Goal: Find specific page/section: Find specific page/section

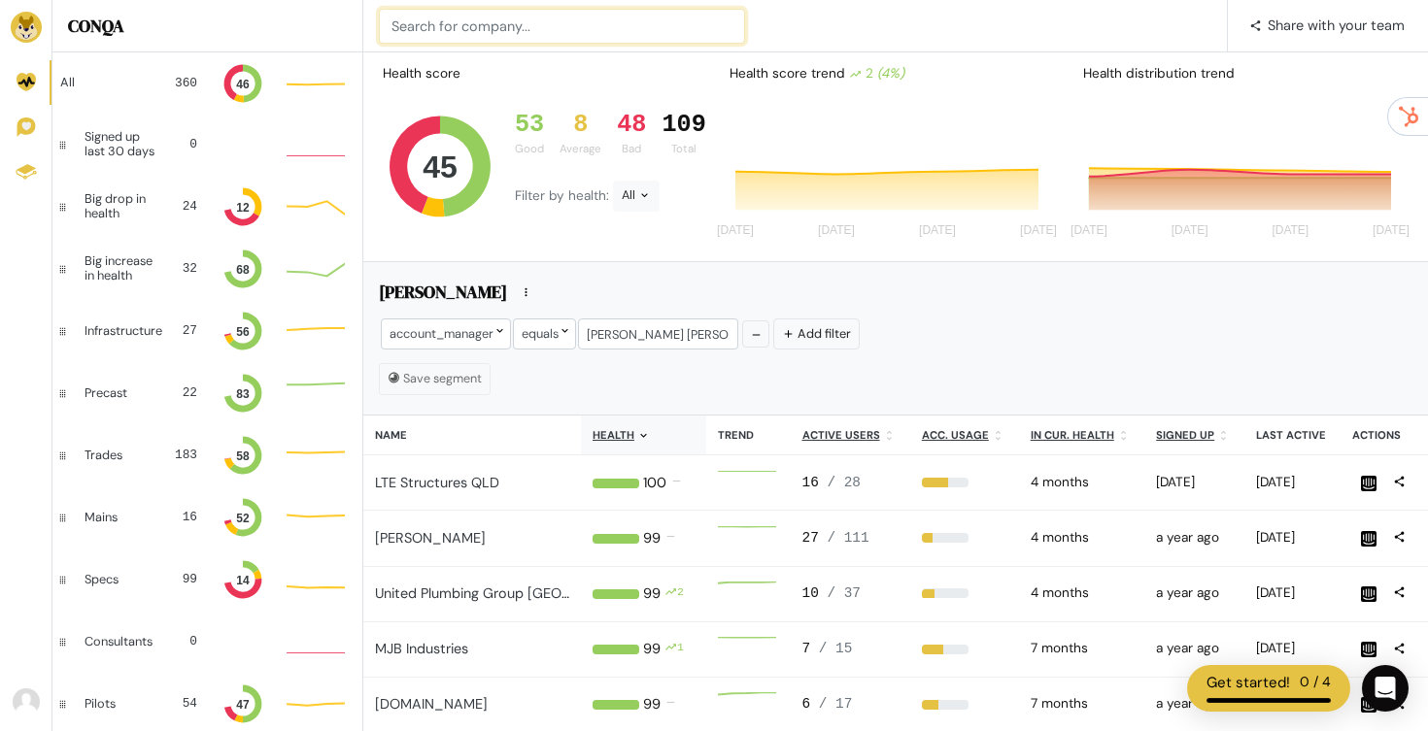
click at [573, 10] on input at bounding box center [562, 26] width 366 height 35
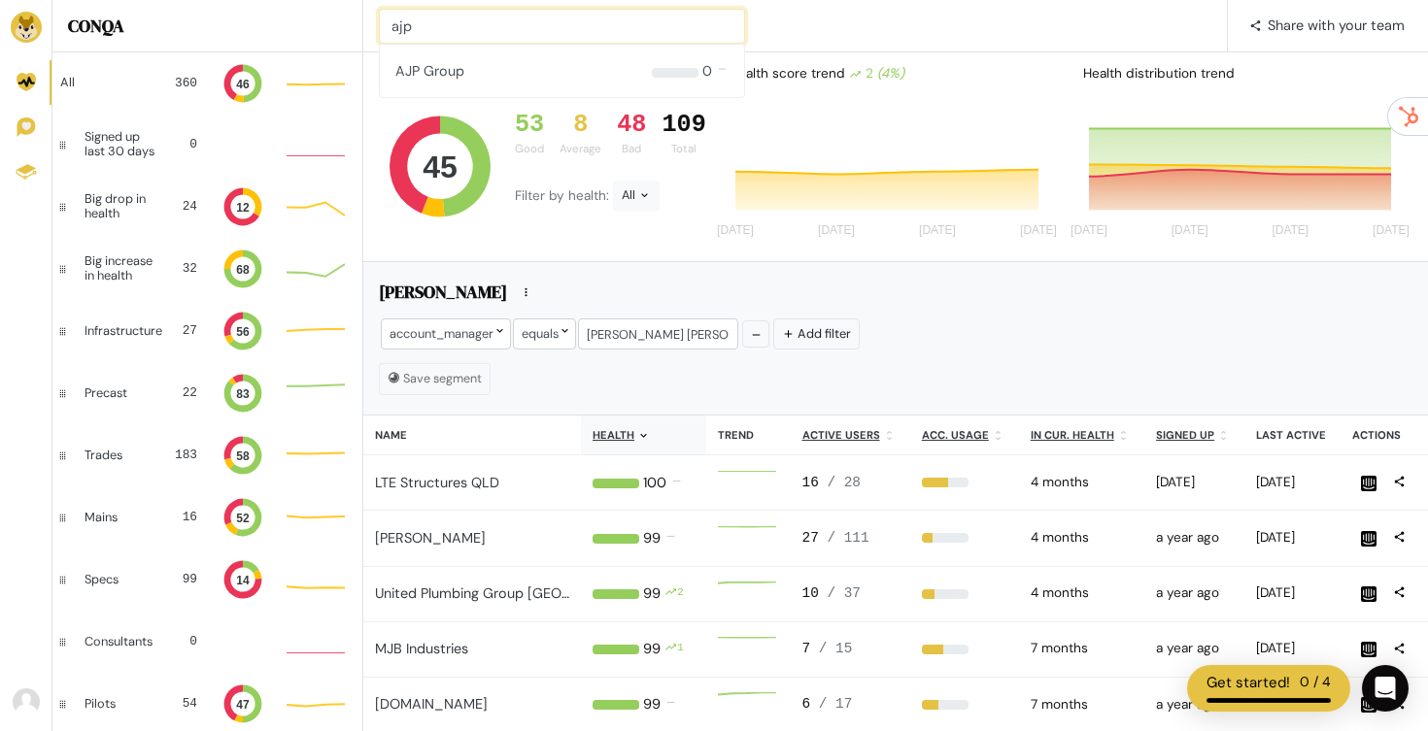
type input "ajp"
click at [461, 15] on input at bounding box center [562, 26] width 366 height 35
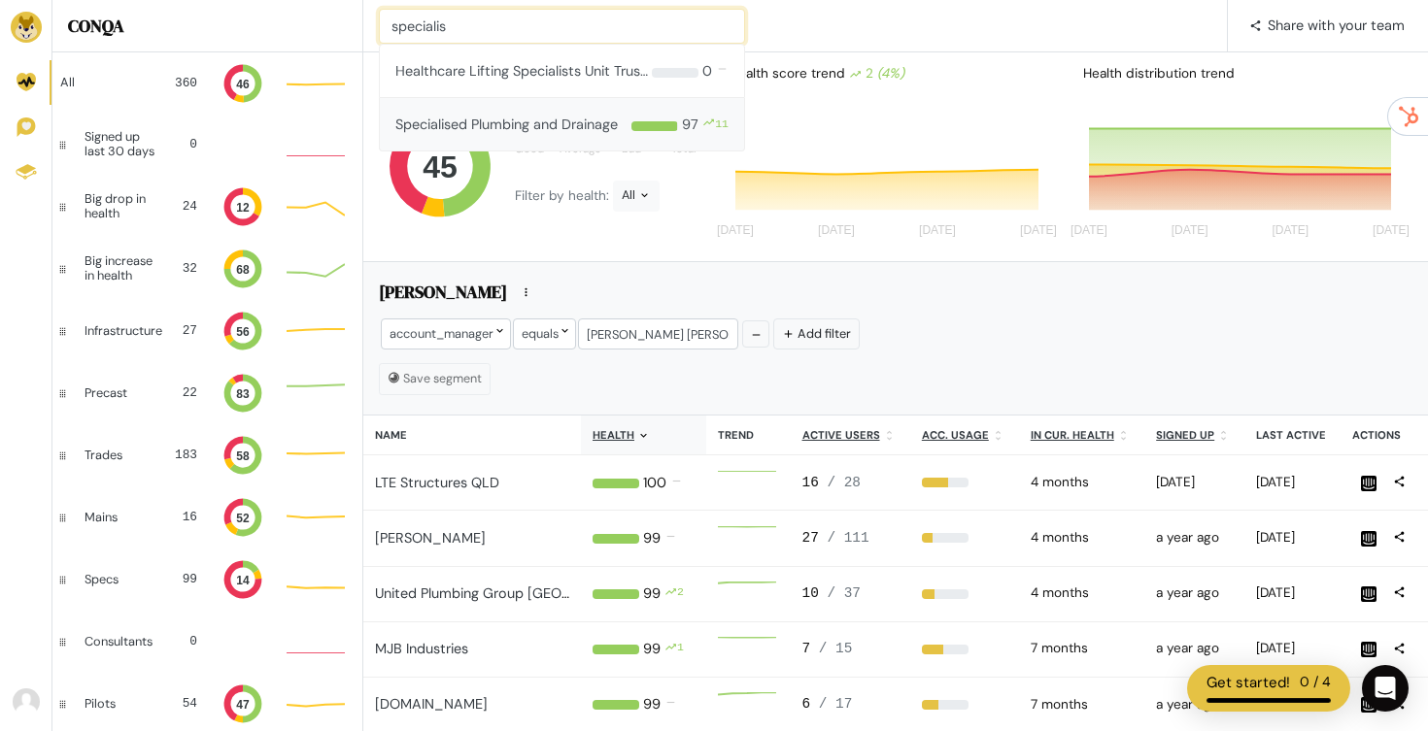
type input "specialis"
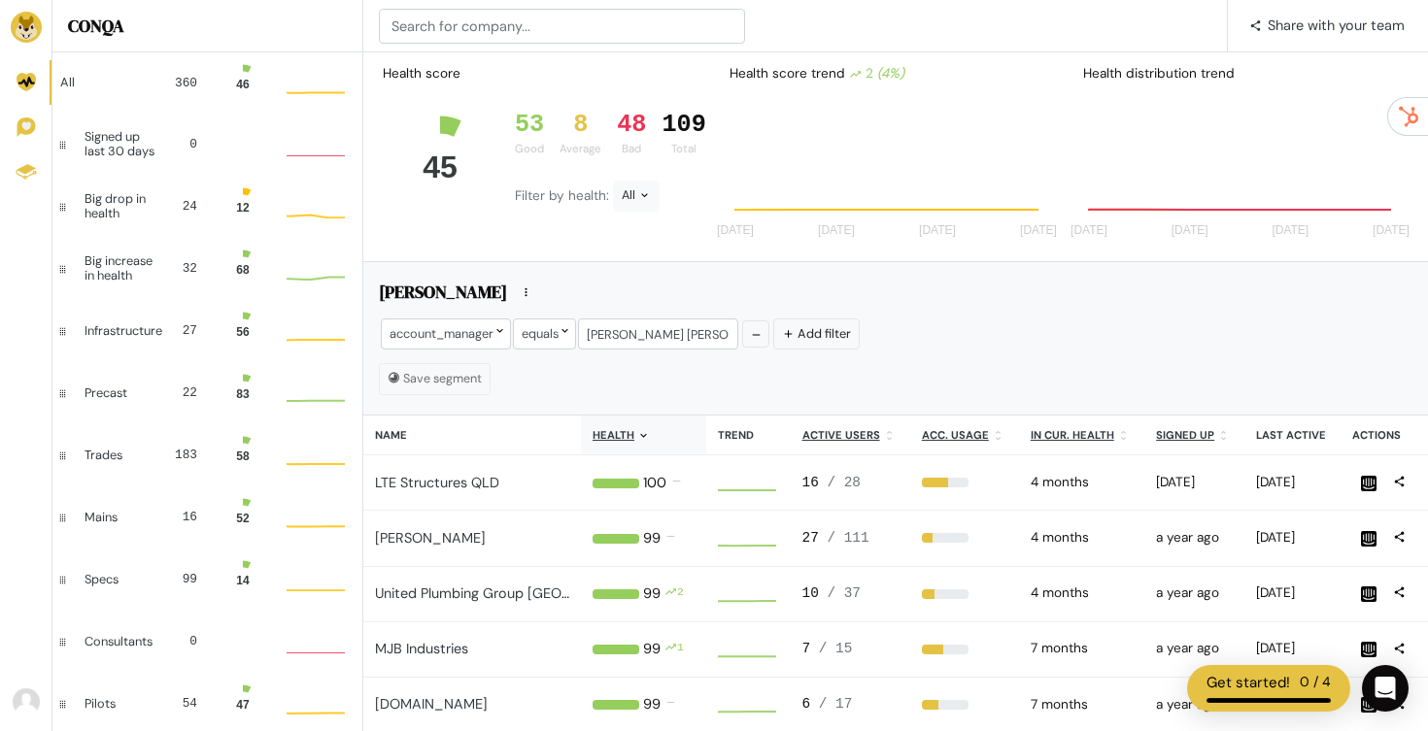
scroll to position [52, 58]
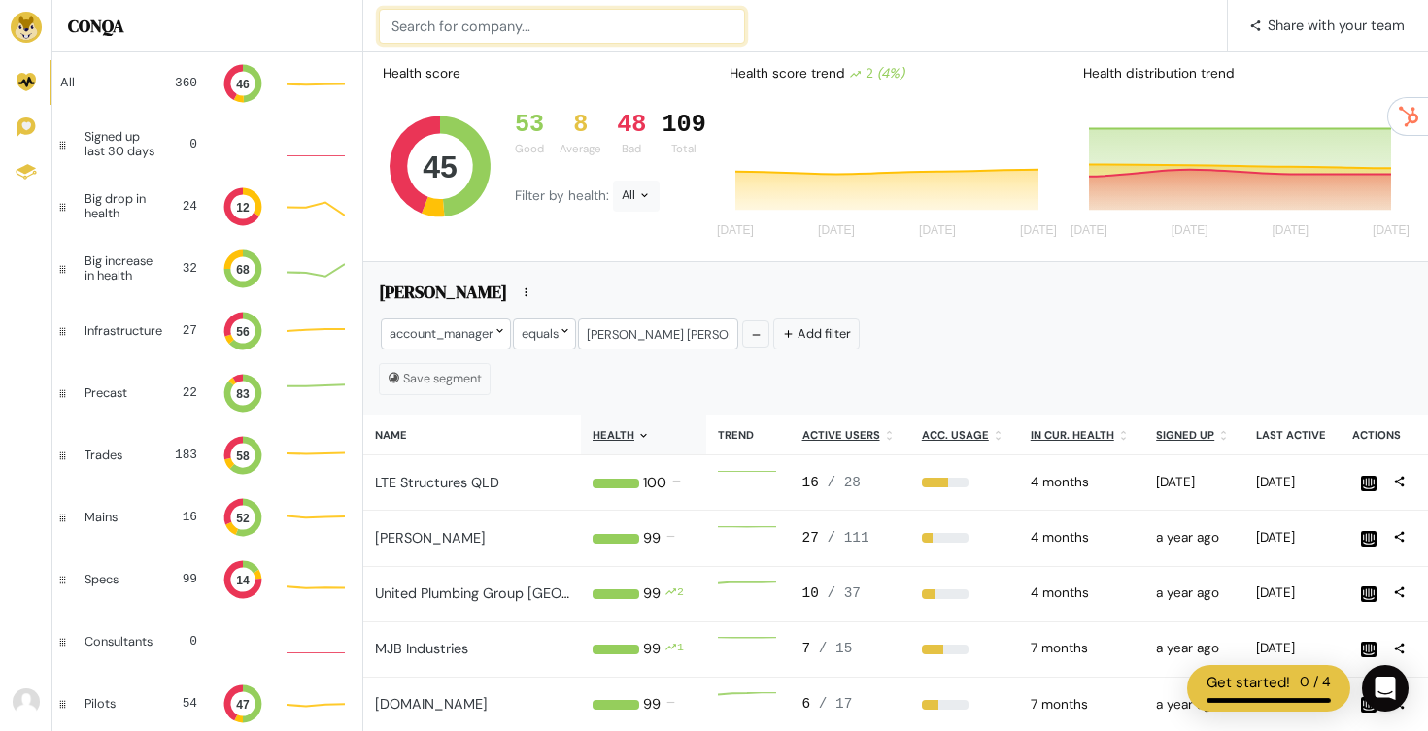
click at [434, 35] on input at bounding box center [562, 26] width 366 height 35
type input "signal"
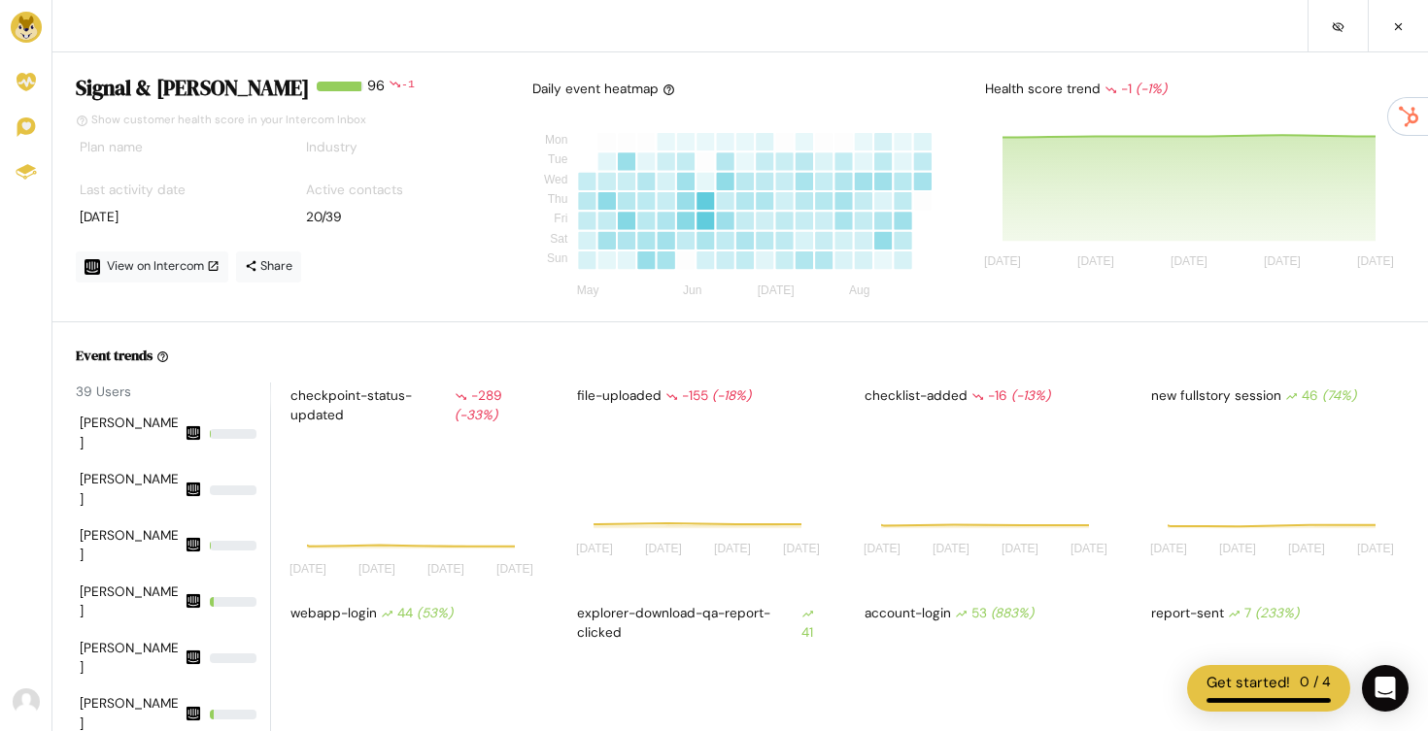
scroll to position [170, 257]
